Goal: Understand process/instructions: Learn how to perform a task or action

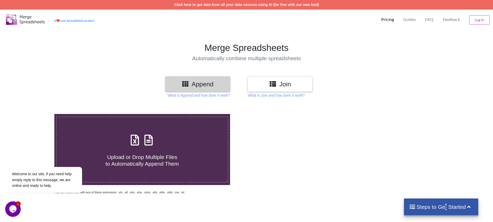
click at [442, 209] on h4 "Steps to Get Started" at bounding box center [441, 207] width 64 height 6
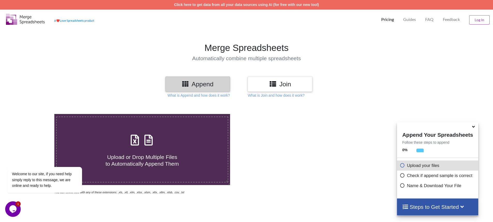
click at [401, 167] on icon at bounding box center [402, 165] width 5 height 4
click at [401, 166] on icon at bounding box center [402, 165] width 5 height 4
drag, startPoint x: 254, startPoint y: 145, endPoint x: 204, endPoint y: 66, distance: 93.9
click at [254, 145] on div at bounding box center [351, 154] width 209 height 81
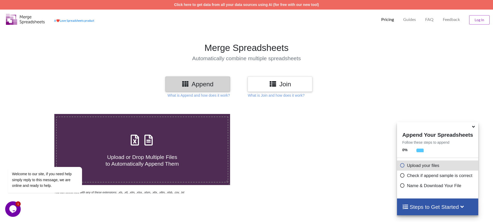
click at [198, 85] on h3 "Append" at bounding box center [197, 85] width 57 height 8
click at [473, 128] on icon at bounding box center [473, 126] width 5 height 5
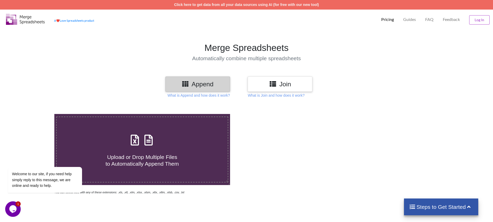
click at [410, 208] on icon at bounding box center [412, 206] width 6 height 5
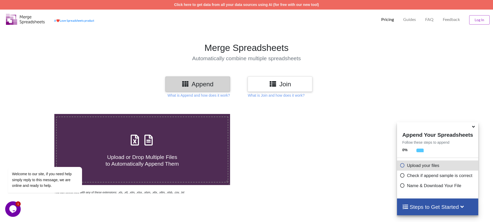
click at [474, 128] on icon at bounding box center [473, 126] width 5 height 5
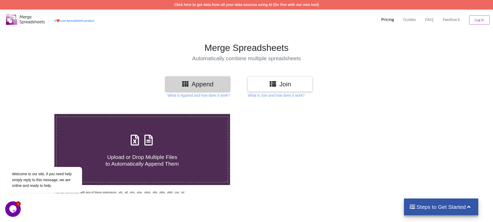
click at [198, 86] on h3 "Append" at bounding box center [197, 85] width 57 height 8
